Goal: Task Accomplishment & Management: Use online tool/utility

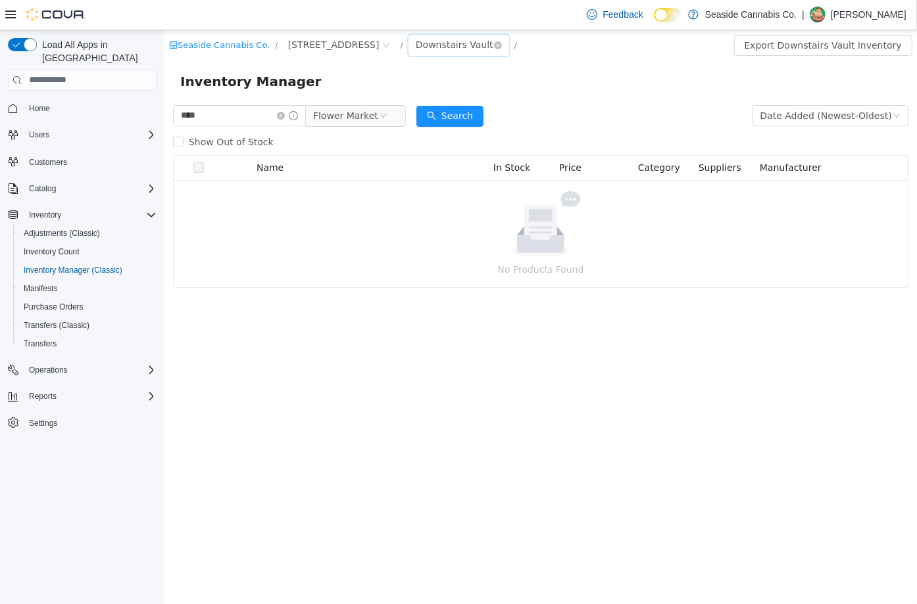
click at [424, 47] on div "Downstairs Vault" at bounding box center [454, 44] width 78 height 20
click at [416, 48] on div "Downstairs Vault" at bounding box center [454, 44] width 78 height 20
click at [419, 110] on li "Upstairs Vault" at bounding box center [436, 113] width 91 height 21
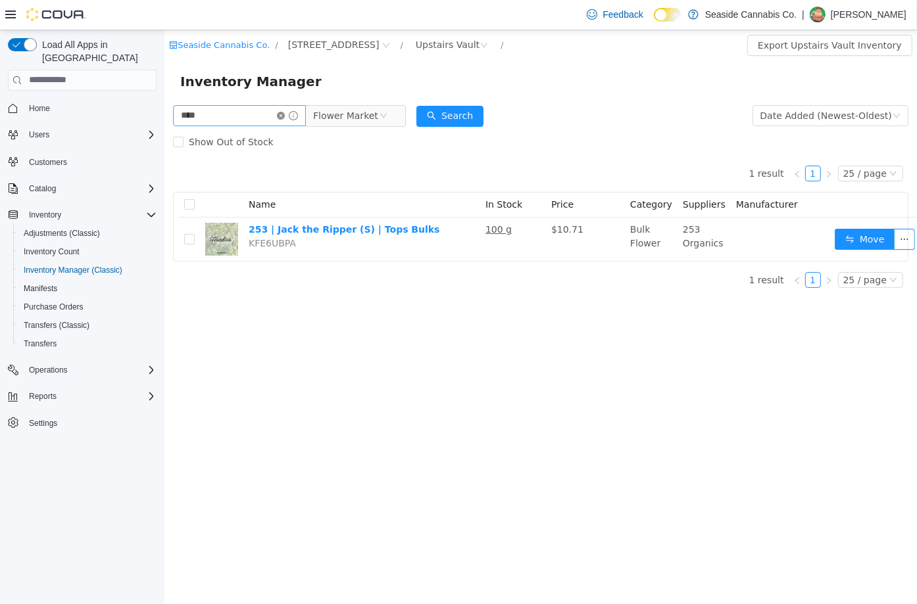
click at [284, 115] on icon "icon: close-circle" at bounding box center [280, 115] width 8 height 8
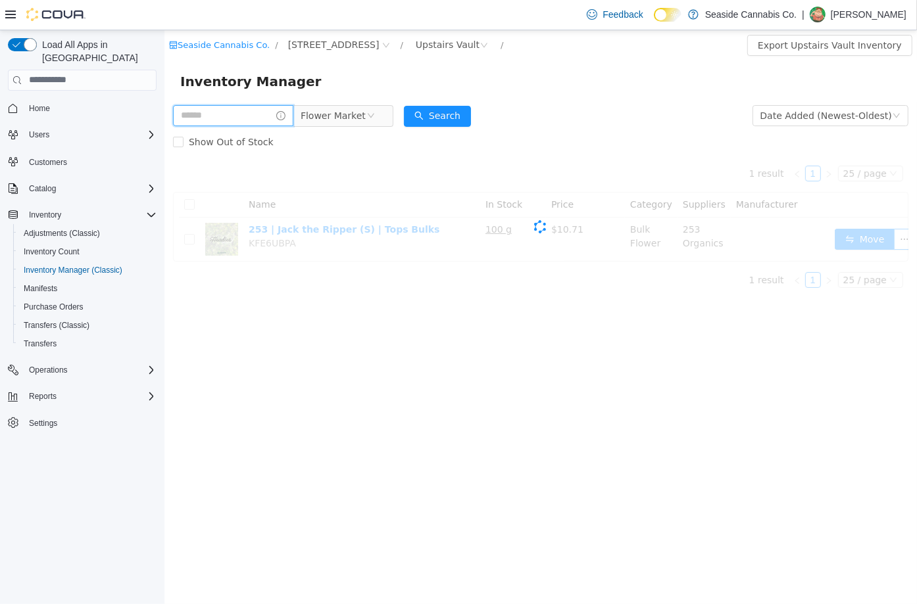
click at [276, 115] on input "text" at bounding box center [232, 115] width 120 height 21
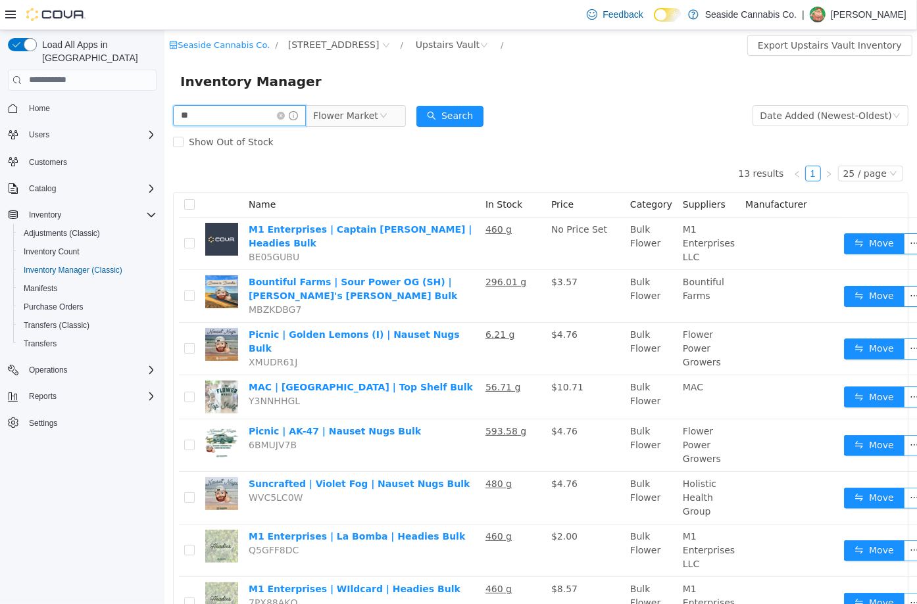
type input "**"
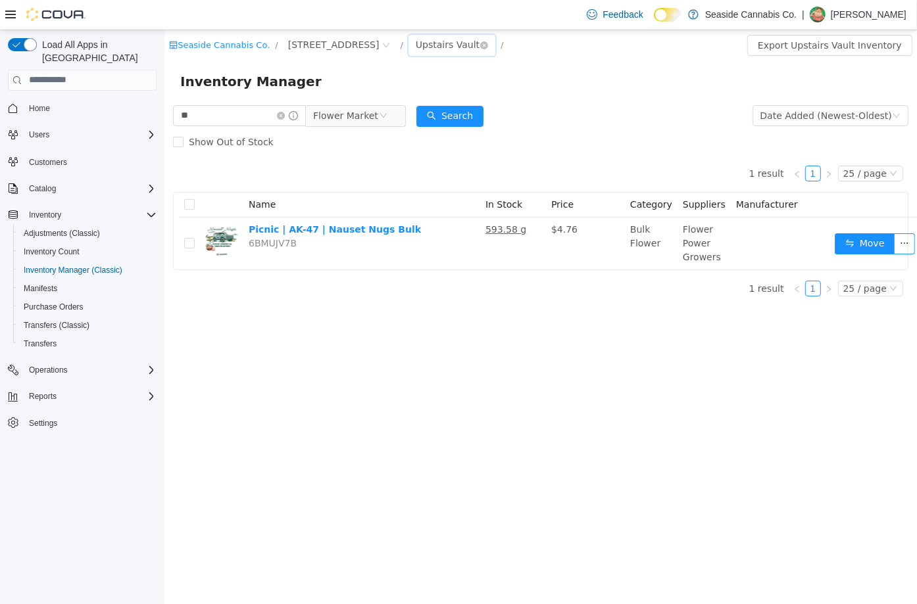
click at [424, 37] on div "Upstairs Vault" at bounding box center [447, 44] width 64 height 20
click at [428, 87] on li "Sales Floor" at bounding box center [430, 92] width 79 height 21
click at [431, 45] on div "Sales Floor" at bounding box center [440, 44] width 51 height 20
click at [439, 116] on li "Upstairs Vault" at bounding box center [430, 113] width 79 height 21
click at [439, 45] on div "Upstairs Vault" at bounding box center [447, 44] width 64 height 20
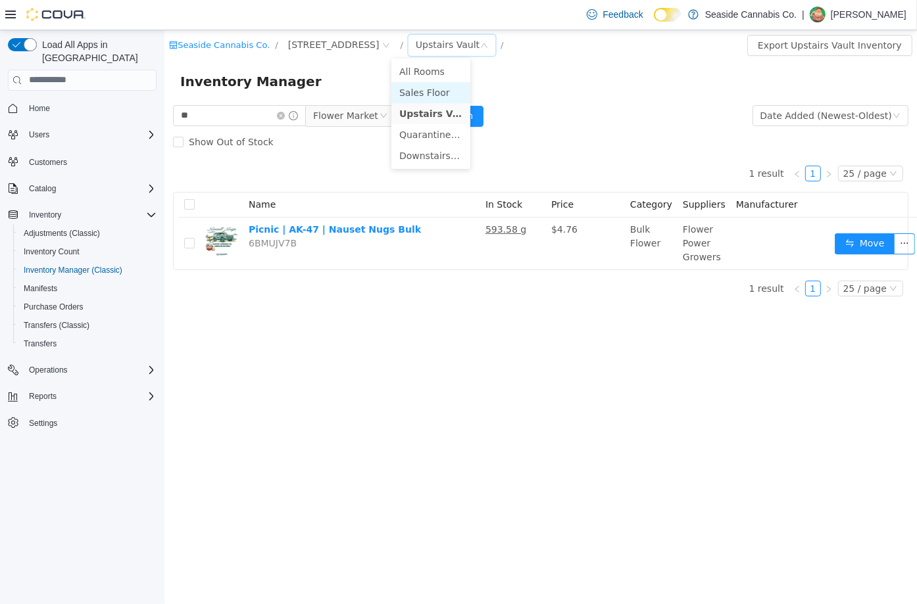
click at [438, 90] on li "Sales Floor" at bounding box center [430, 92] width 79 height 21
drag, startPoint x: 844, startPoint y: 247, endPoint x: 428, endPoint y: 35, distance: 466.7
click at [428, 35] on div "Sales Floor" at bounding box center [440, 44] width 51 height 20
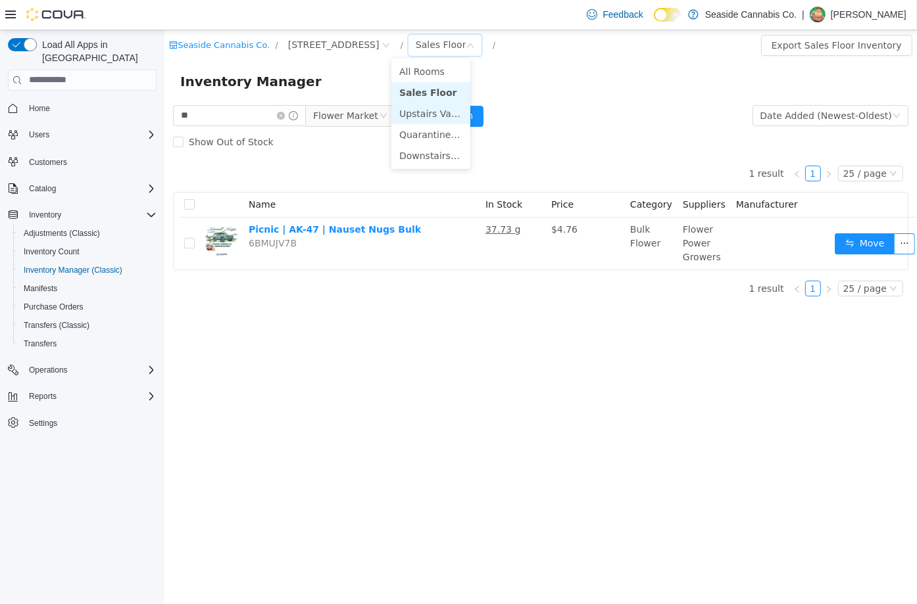
click at [431, 109] on li "Upstairs Vault" at bounding box center [430, 113] width 79 height 21
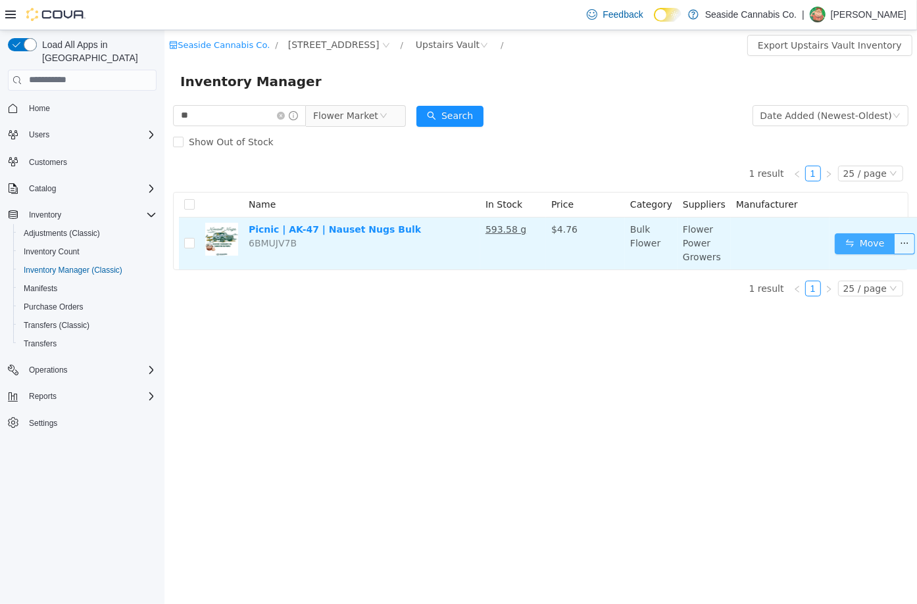
click at [842, 243] on button "Move" at bounding box center [864, 243] width 60 height 21
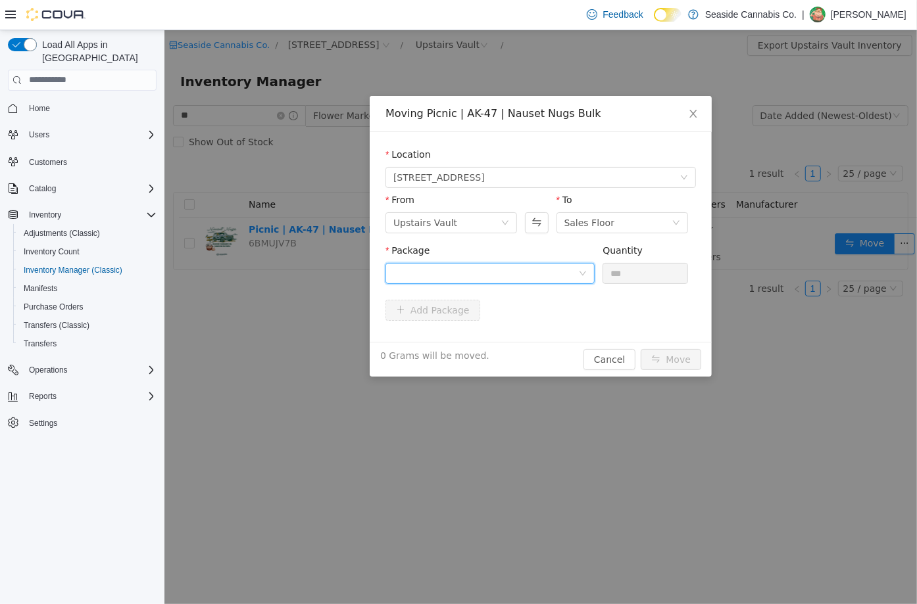
click at [569, 270] on div at bounding box center [485, 273] width 185 height 20
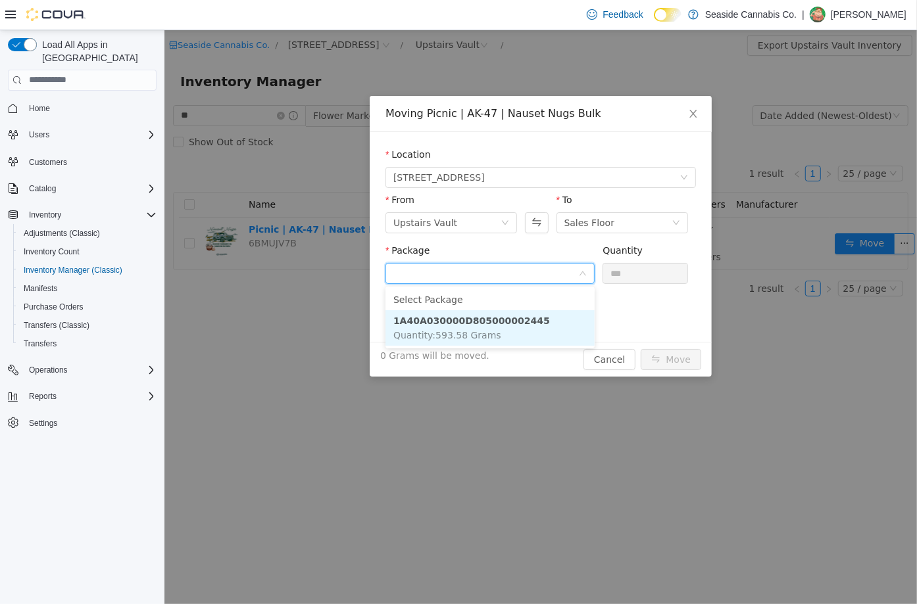
click at [522, 312] on li "1A40A030000D805000002445 Quantity : 593.58 Grams" at bounding box center [489, 328] width 209 height 36
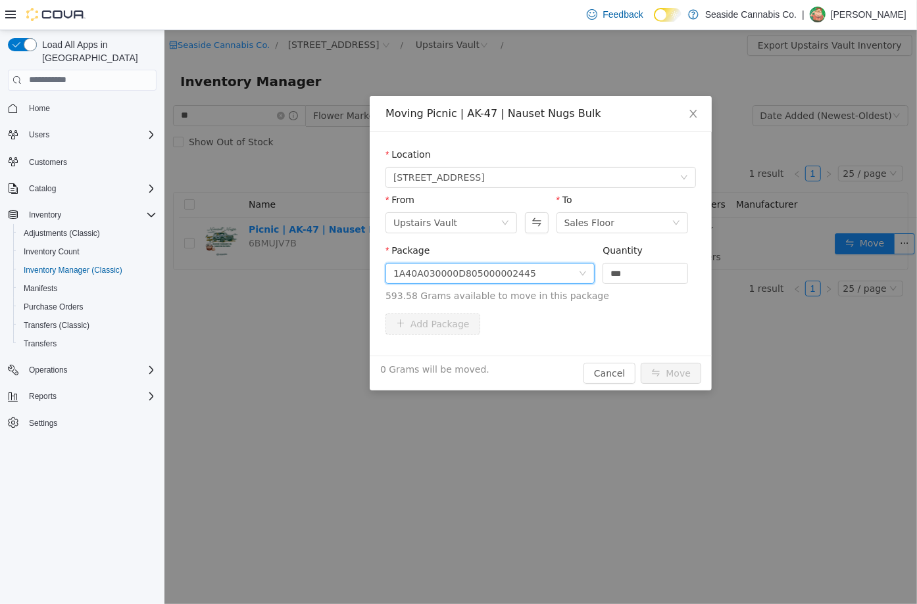
drag, startPoint x: 654, startPoint y: 276, endPoint x: 578, endPoint y: 276, distance: 75.6
click at [578, 276] on span "Package 1A40A030000D805000002445 Quantity *** 593.58 Grams available to move in…" at bounding box center [540, 274] width 310 height 58
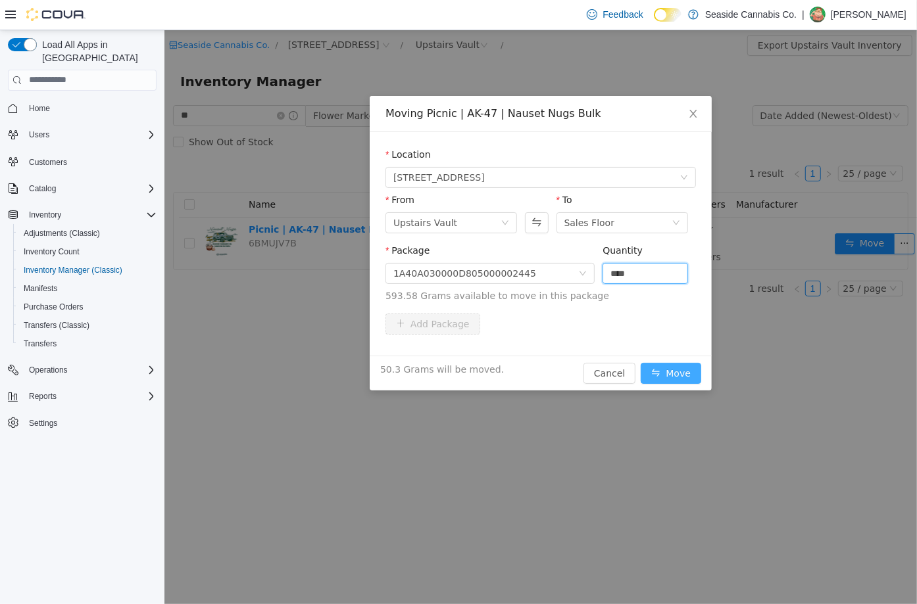
type input "****"
click at [679, 376] on button "Move" at bounding box center [670, 372] width 60 height 21
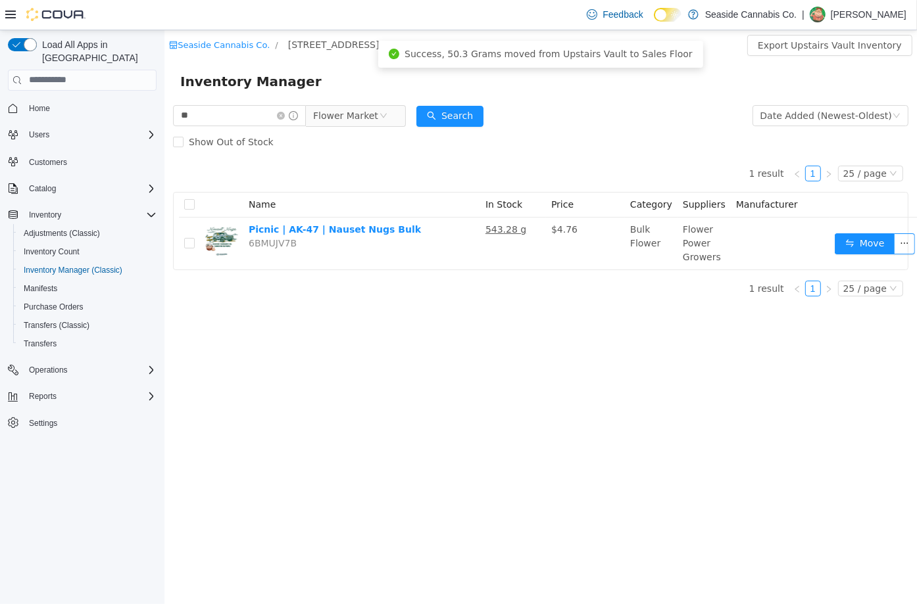
click at [439, 45] on div "Success, 50.3 Grams moved from Upstairs Vault to Sales Floor" at bounding box center [539, 53] width 325 height 27
click at [553, 89] on div "Inventory Manager" at bounding box center [540, 80] width 721 height 21
click at [408, 42] on div "Upstairs Vault" at bounding box center [451, 44] width 87 height 21
click at [412, 93] on li "Sales Floor" at bounding box center [430, 92] width 79 height 21
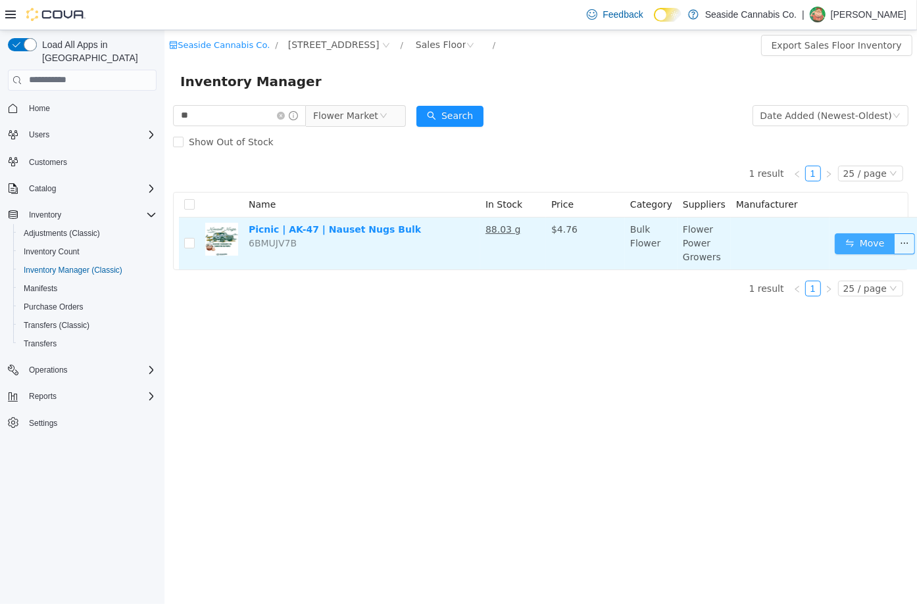
click at [850, 241] on button "Move" at bounding box center [864, 243] width 60 height 21
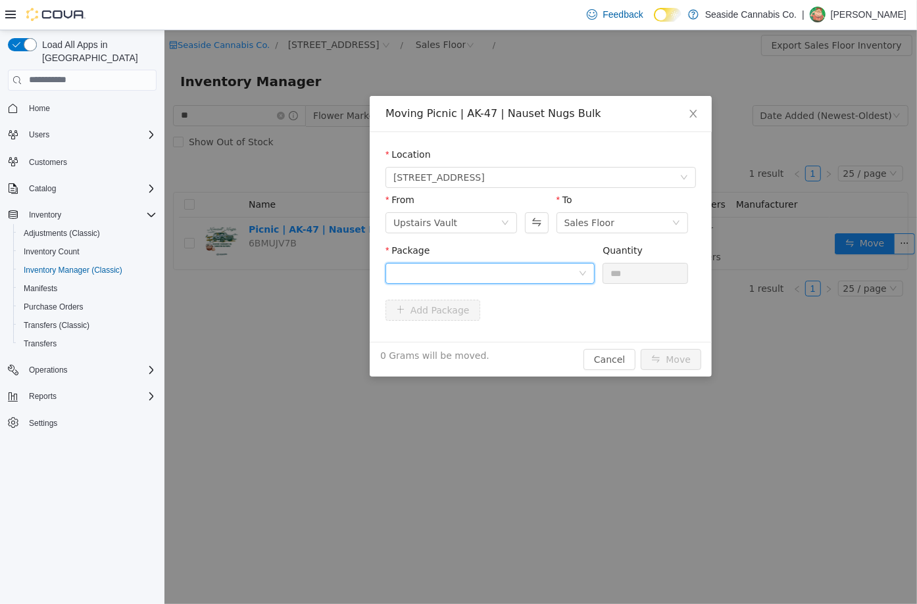
click at [521, 264] on div at bounding box center [485, 273] width 185 height 20
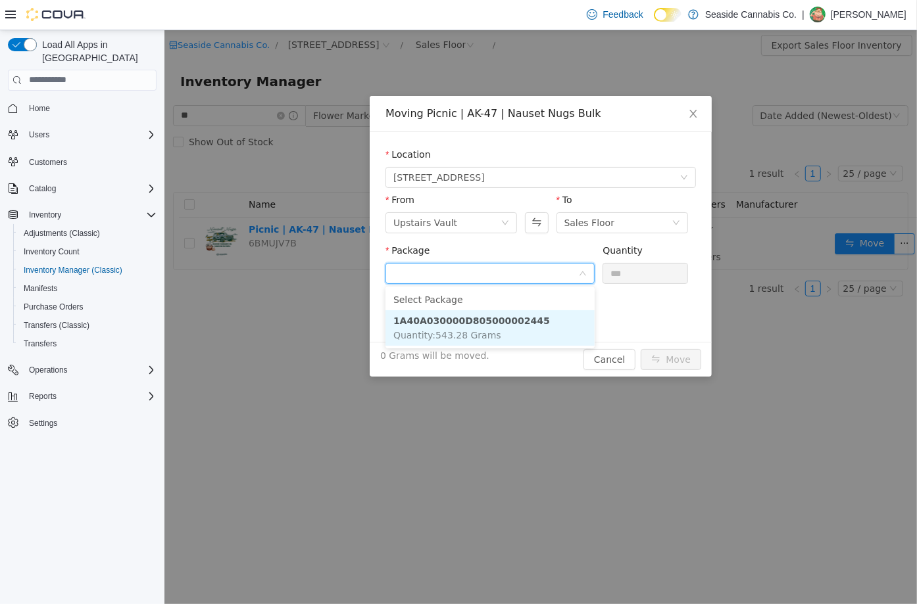
click at [484, 313] on li "1A40A030000D805000002445 Quantity : 543.28 Grams" at bounding box center [489, 328] width 209 height 36
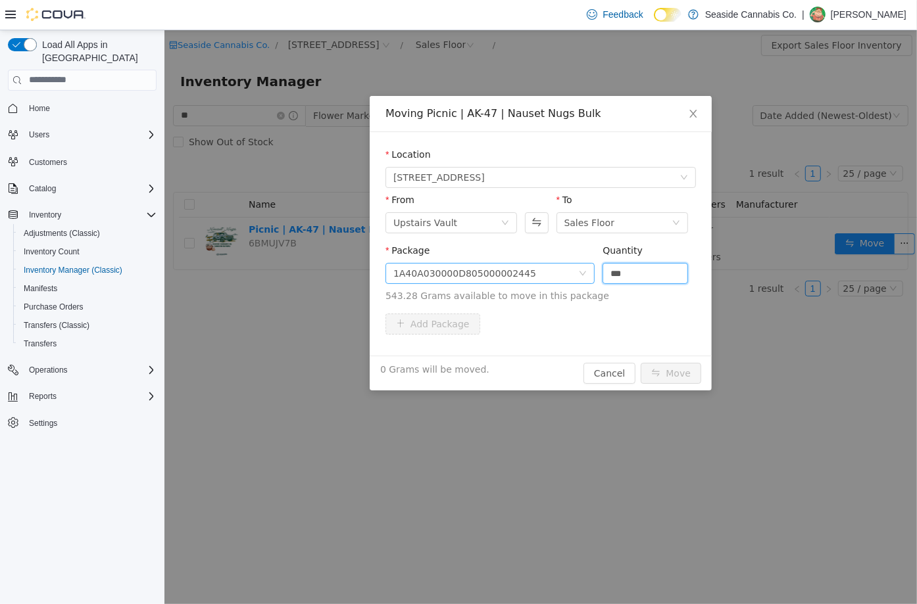
drag, startPoint x: 655, startPoint y: 271, endPoint x: 589, endPoint y: 268, distance: 66.5
click at [589, 268] on span "Package 1A40A030000D805000002445 Quantity *** 543.28 Grams available to move in…" at bounding box center [540, 274] width 310 height 58
type input "****"
click at [676, 360] on div "97 Grams will be moved. Cancel Move" at bounding box center [540, 372] width 342 height 35
drag, startPoint x: 642, startPoint y: 273, endPoint x: 546, endPoint y: 276, distance: 95.4
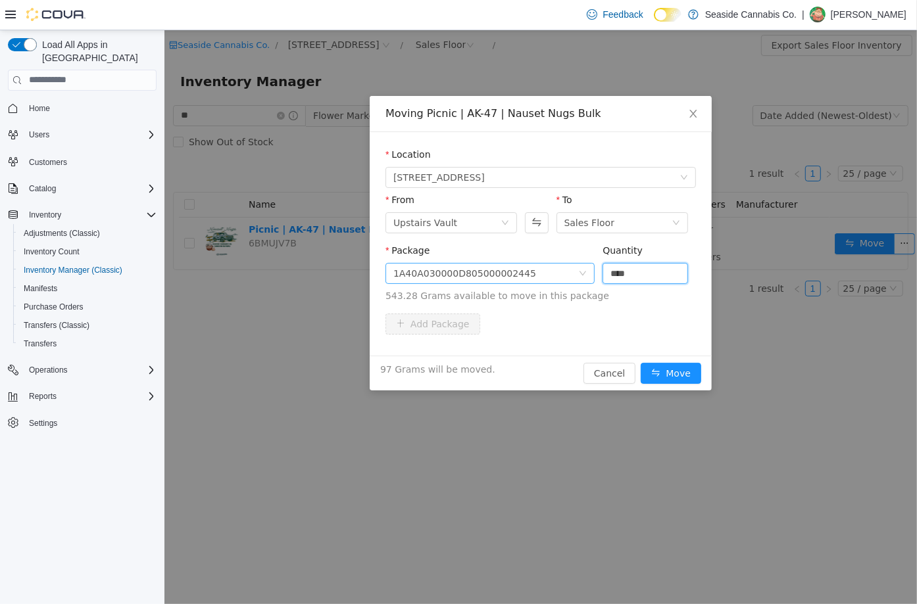
click at [546, 276] on span "Package 1A40A030000D805000002445 Quantity **** 543.28 Grams available to move i…" at bounding box center [540, 274] width 310 height 58
type input "****"
click at [658, 367] on button "Move" at bounding box center [670, 372] width 60 height 21
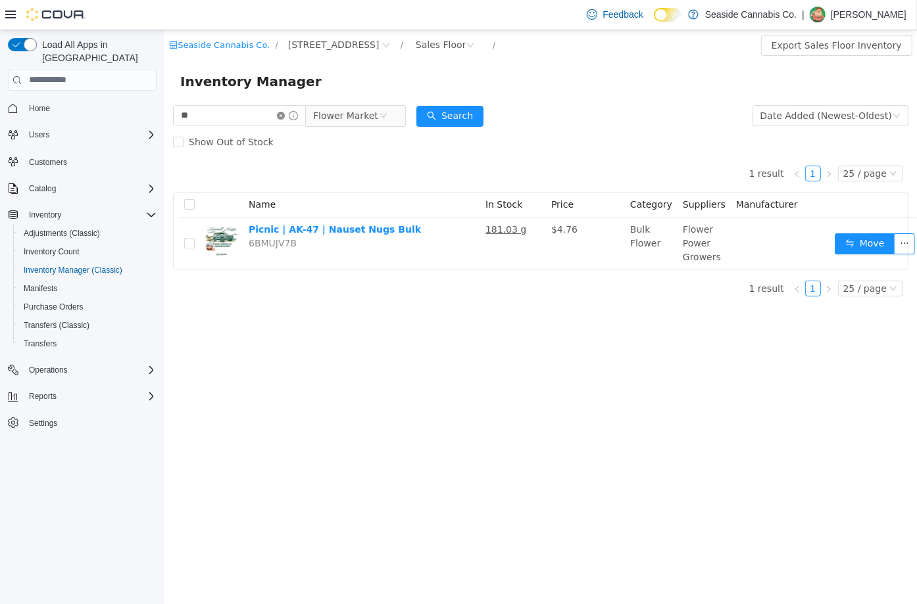
click at [284, 117] on icon "icon: close-circle" at bounding box center [280, 115] width 8 height 8
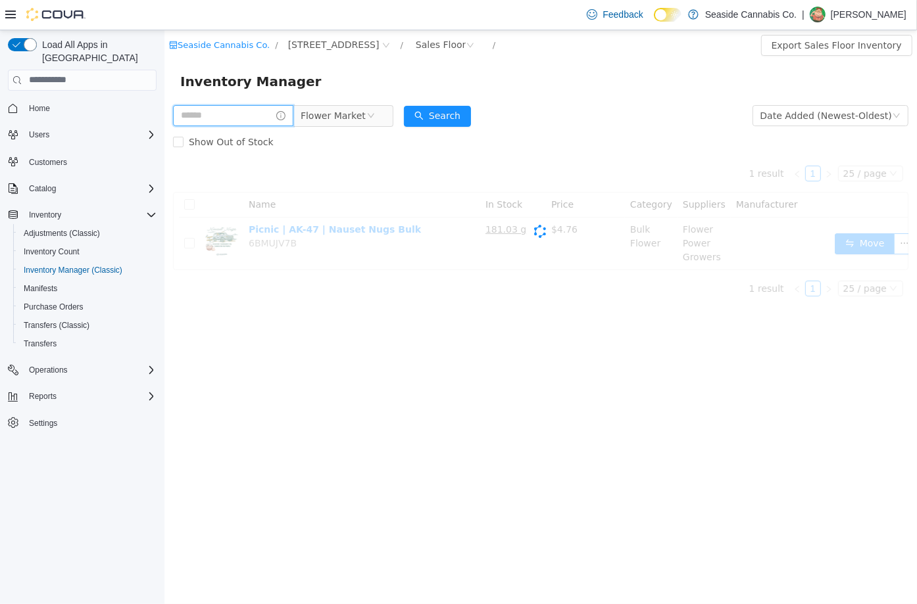
click at [276, 113] on input "text" at bounding box center [232, 115] width 120 height 21
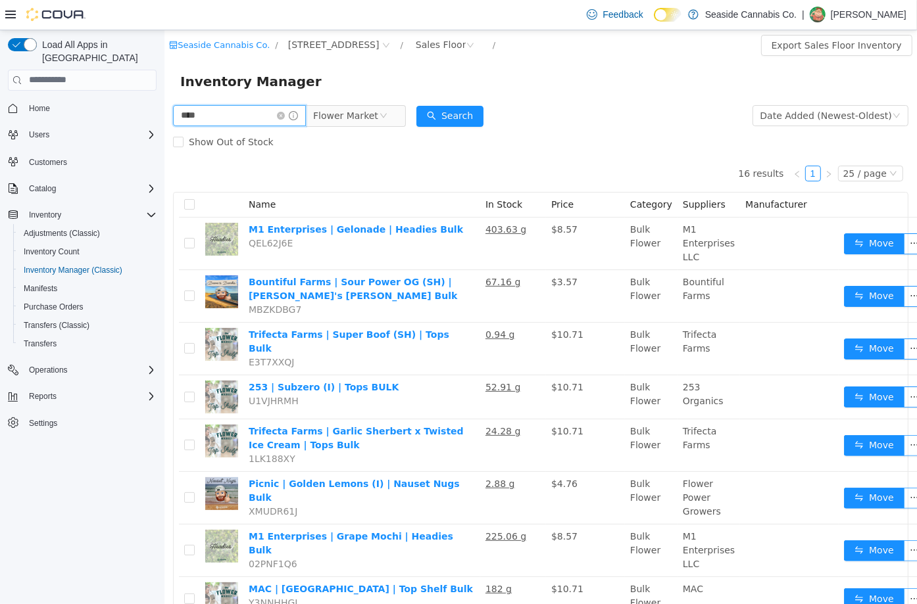
type input "****"
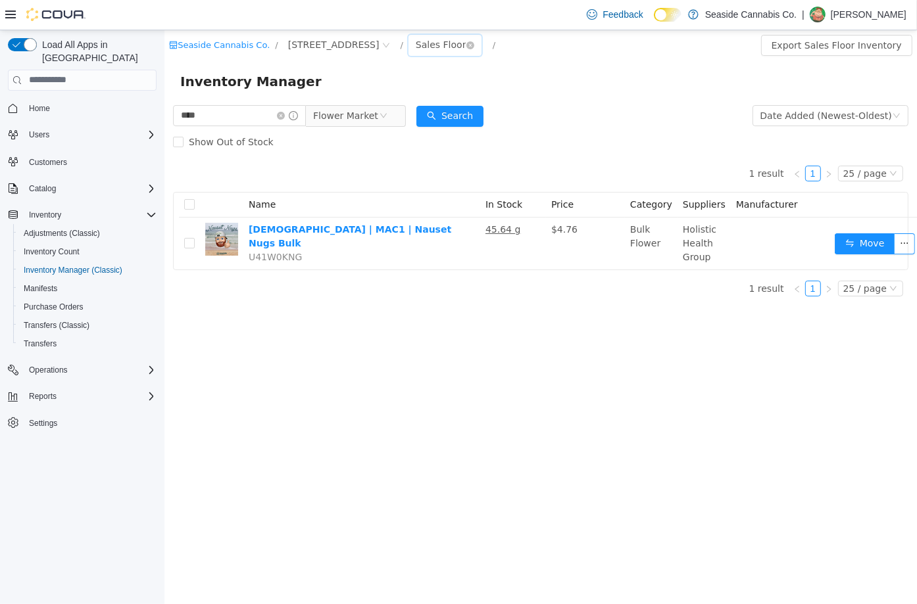
click at [421, 46] on div "Sales Floor" at bounding box center [440, 44] width 51 height 20
click at [426, 118] on li "Upstairs Vault" at bounding box center [430, 113] width 79 height 21
click at [431, 49] on div "Upstairs Vault" at bounding box center [447, 44] width 64 height 20
click at [427, 91] on li "Sales Floor" at bounding box center [430, 92] width 79 height 21
click at [425, 41] on div "Sales Floor" at bounding box center [440, 44] width 51 height 20
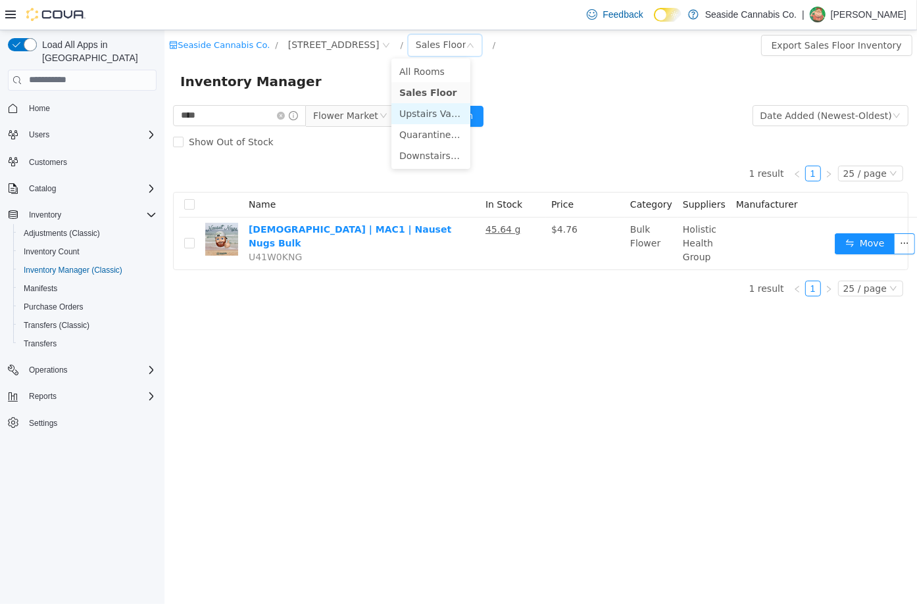
click at [432, 112] on li "Upstairs Vault" at bounding box center [430, 113] width 79 height 21
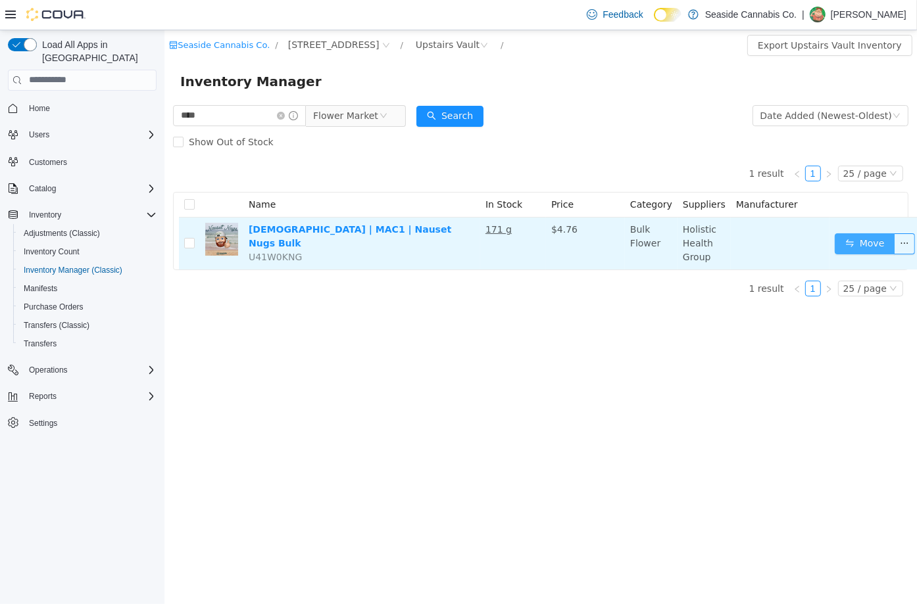
click at [850, 242] on button "Move" at bounding box center [864, 243] width 60 height 21
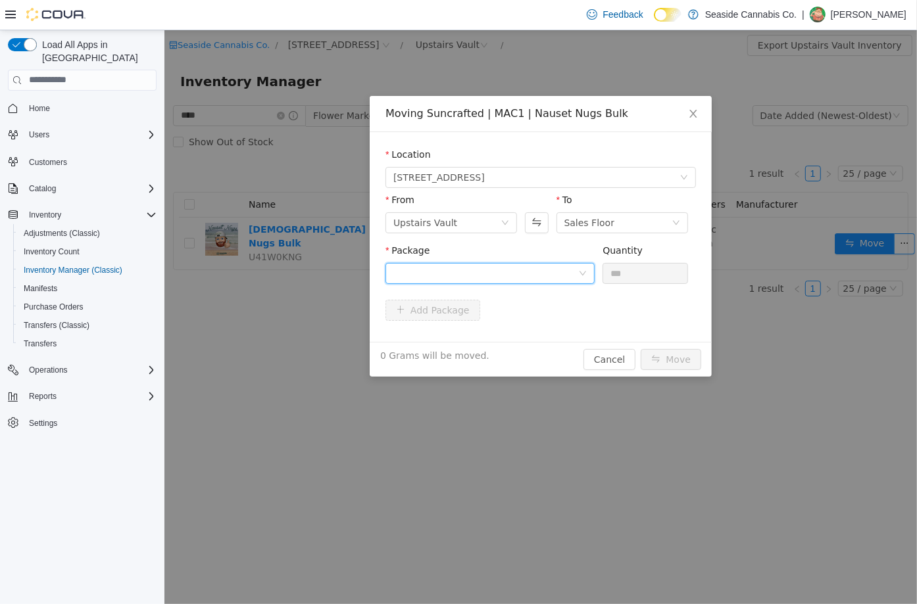
click at [514, 270] on div at bounding box center [485, 273] width 185 height 20
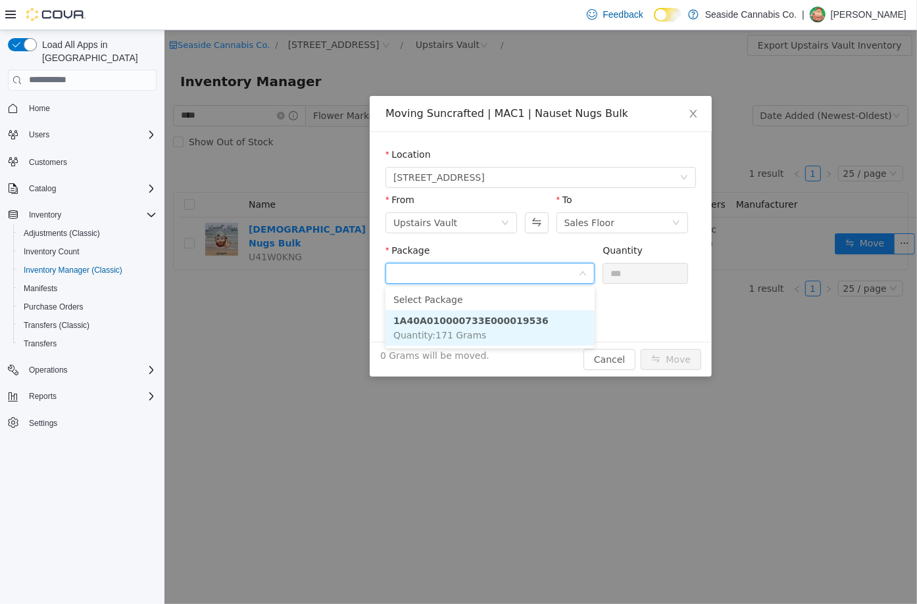
click at [497, 317] on strong "1A40A010000733E000019536" at bounding box center [470, 320] width 155 height 11
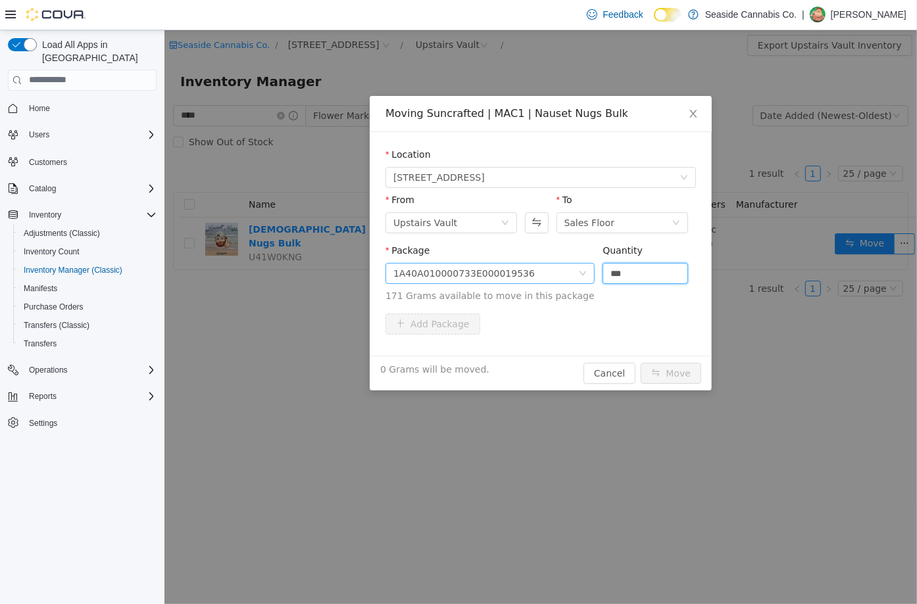
drag, startPoint x: 642, startPoint y: 273, endPoint x: 573, endPoint y: 275, distance: 69.7
click at [573, 275] on span "Package 1A40A010000733E000019536 Quantity *** 171 Grams available to move in th…" at bounding box center [540, 274] width 310 height 58
type input "*****"
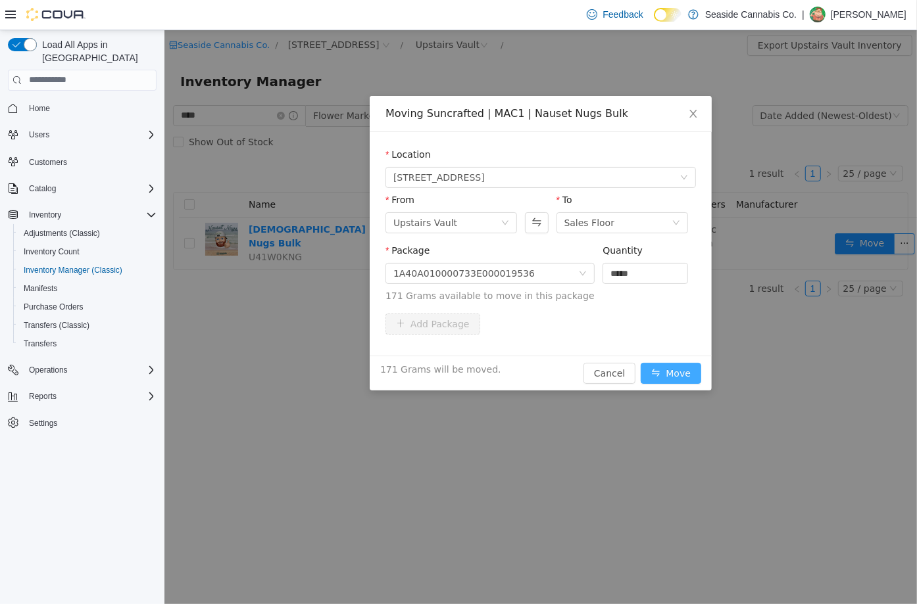
click at [679, 375] on button "Move" at bounding box center [670, 372] width 60 height 21
